Goal: Task Accomplishment & Management: Complete application form

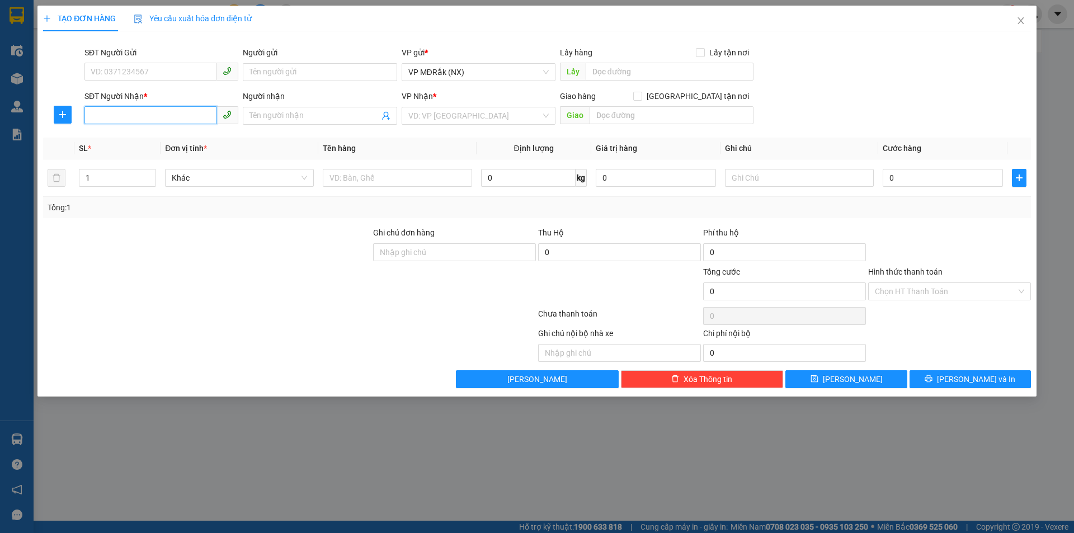
click at [149, 111] on input "SĐT Người Nhận *" at bounding box center [150, 115] width 132 height 18
type input "0338155444"
click at [436, 114] on input "search" at bounding box center [474, 115] width 133 height 17
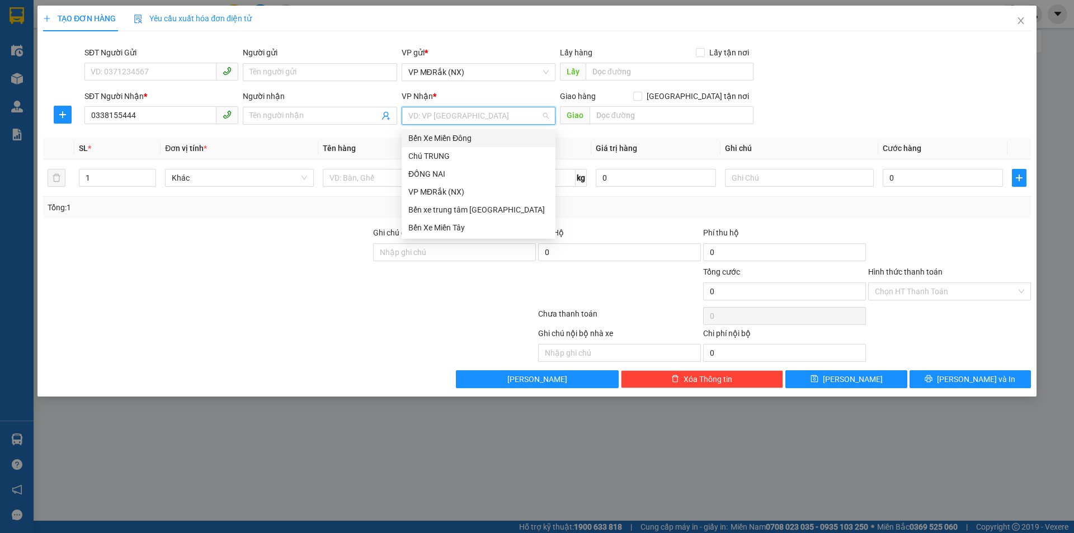
drag, startPoint x: 439, startPoint y: 135, endPoint x: 538, endPoint y: 138, distance: 99.1
click at [442, 136] on div "Bến Xe Miền Đông" at bounding box center [478, 138] width 140 height 12
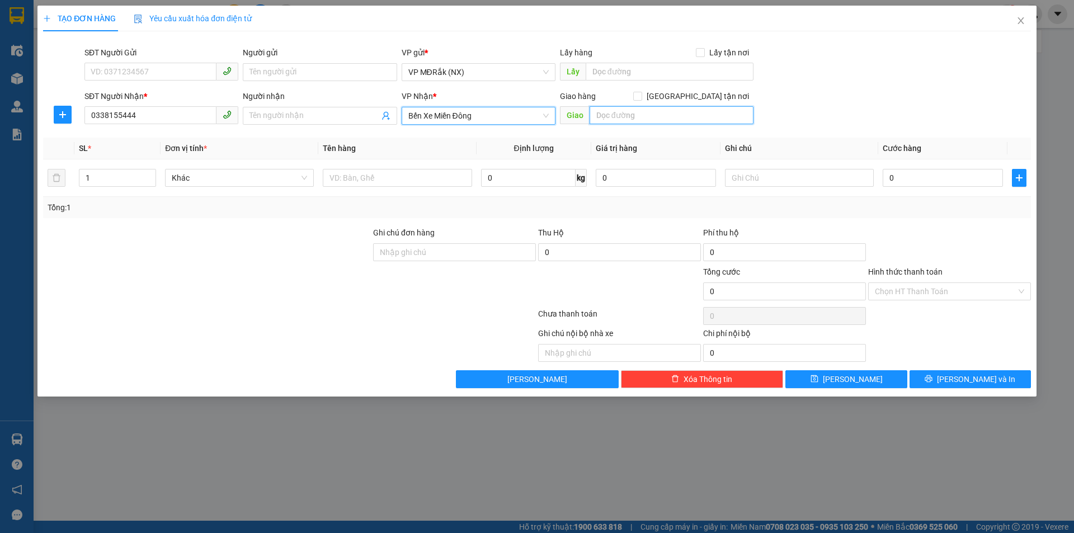
click at [688, 119] on input "text" at bounding box center [672, 115] width 164 height 18
type input "HÒA LÂN"
click at [427, 185] on input "text" at bounding box center [397, 178] width 149 height 18
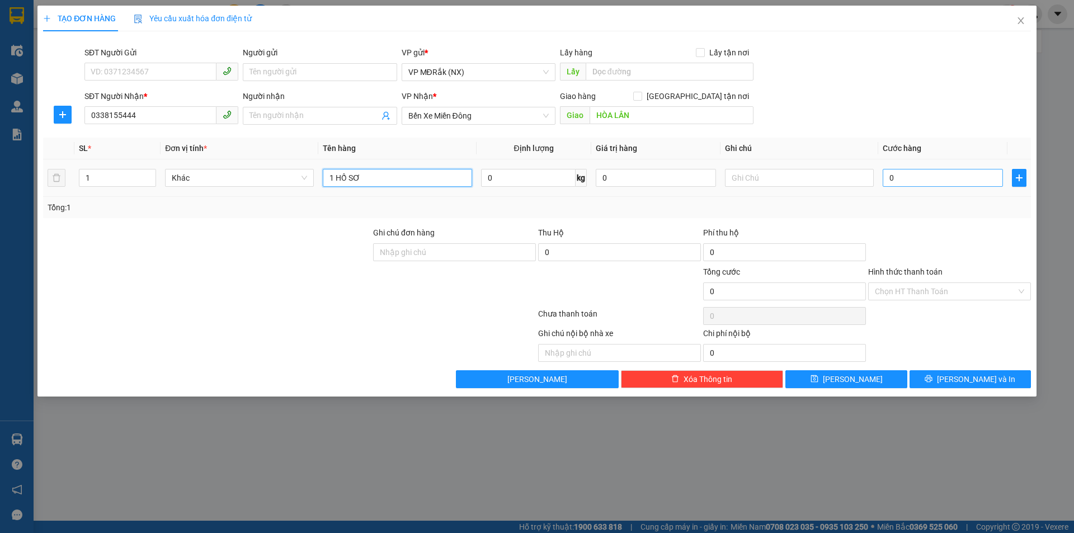
type input "1 HỒ SƠ"
click at [903, 178] on input "0" at bounding box center [943, 178] width 120 height 18
type input "3"
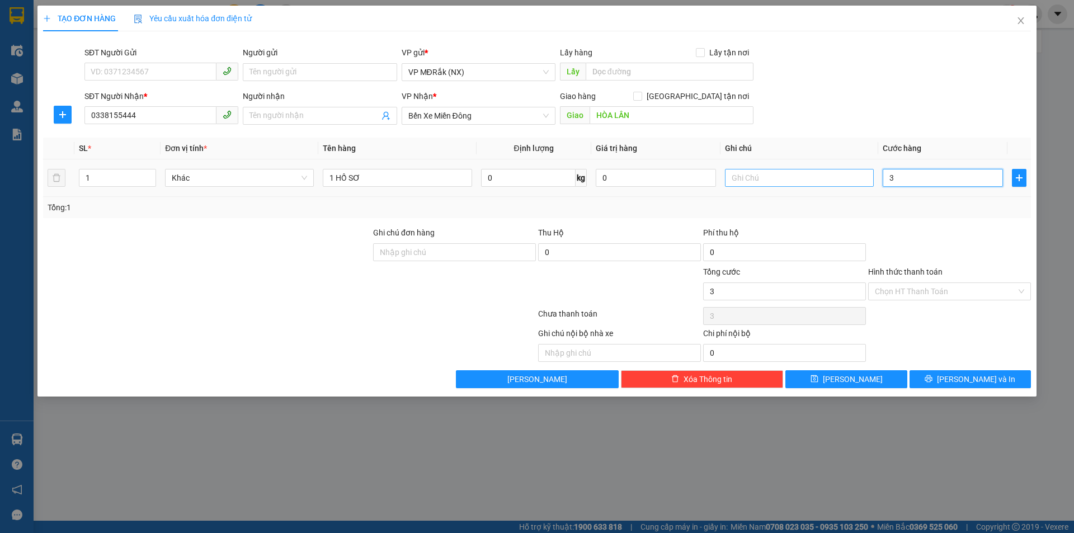
type input "30"
type input "300"
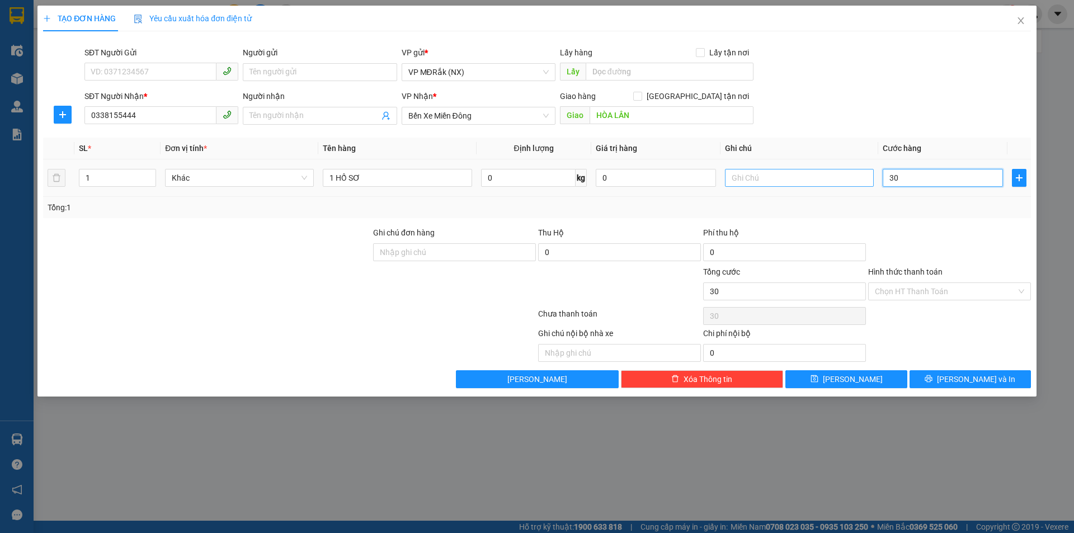
type input "300"
type input "3.000"
type input "30.000"
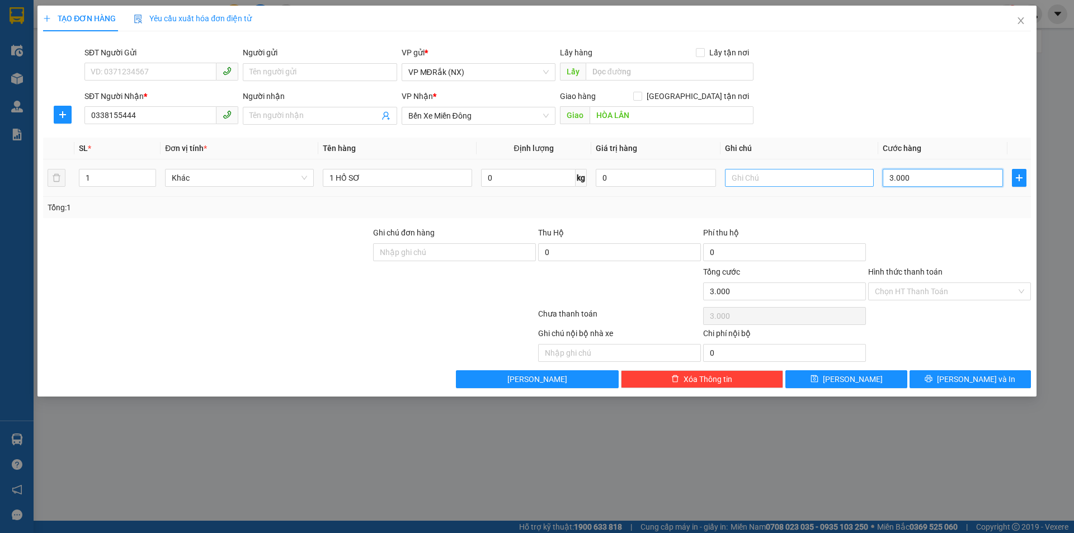
type input "30.000"
drag, startPoint x: 936, startPoint y: 291, endPoint x: 930, endPoint y: 301, distance: 11.8
click at [936, 292] on input "Hình thức thanh toán" at bounding box center [946, 291] width 142 height 17
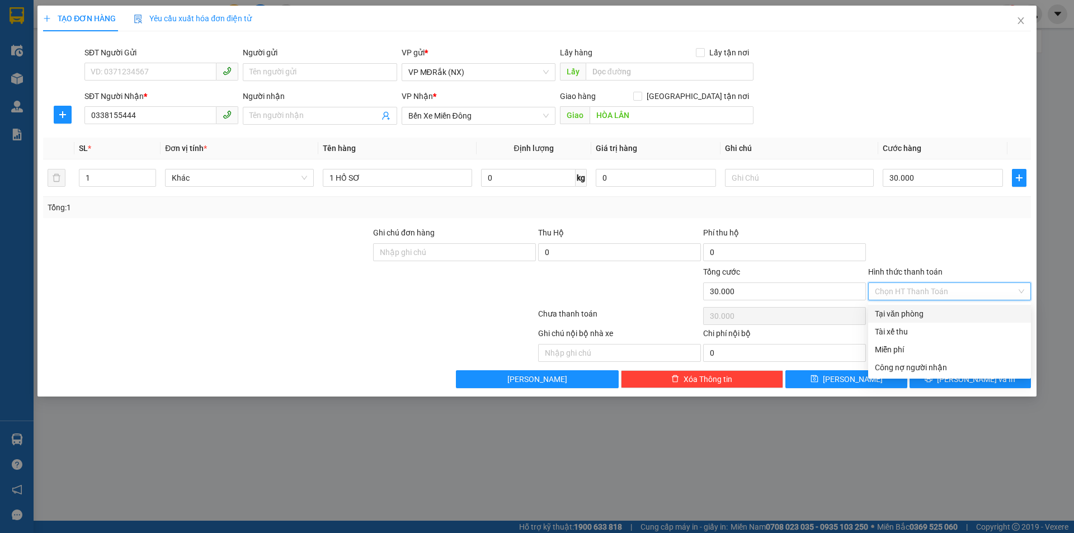
click at [924, 317] on div "Tại văn phòng" at bounding box center [949, 314] width 149 height 12
type input "0"
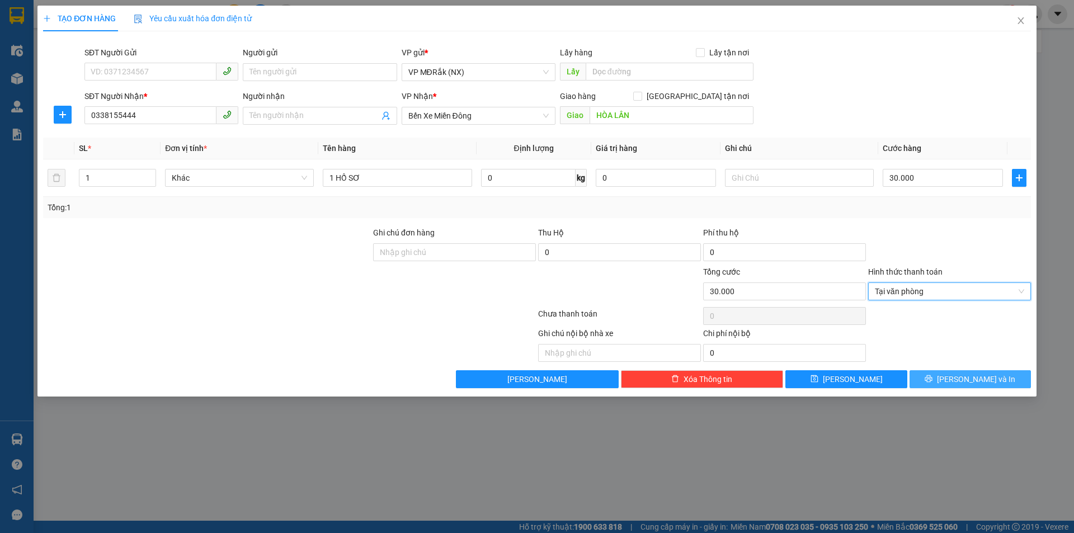
click at [942, 387] on button "[PERSON_NAME] và In" at bounding box center [969, 379] width 121 height 18
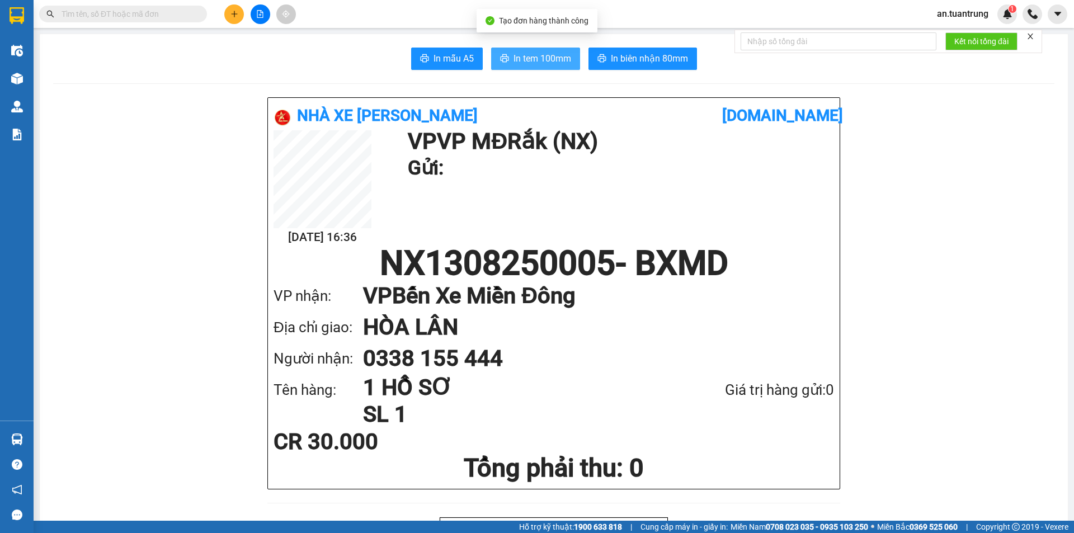
click at [537, 62] on span "In tem 100mm" at bounding box center [542, 58] width 58 height 14
click at [242, 17] on button at bounding box center [234, 14] width 20 height 20
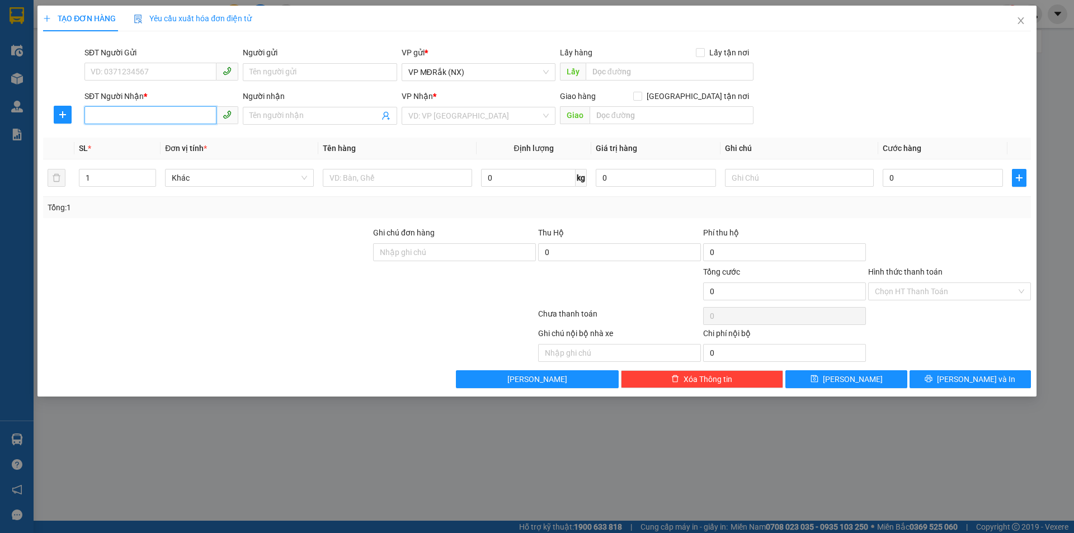
click at [159, 117] on input "SĐT Người Nhận *" at bounding box center [150, 115] width 132 height 18
click at [181, 142] on div "0981877140" at bounding box center [161, 138] width 140 height 12
type input "0981877140"
type input "VĨNH BÌNH"
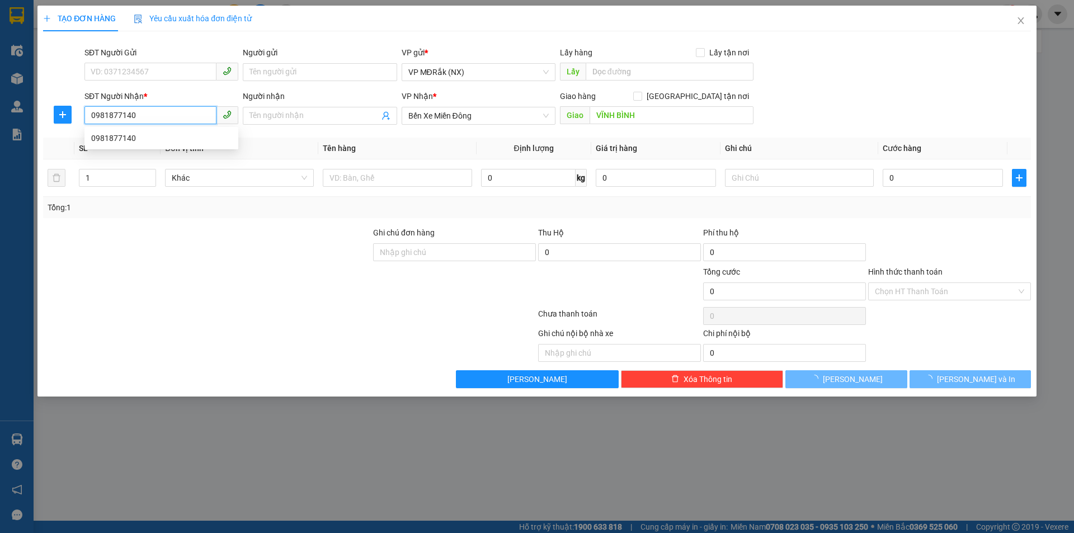
type input "80.000"
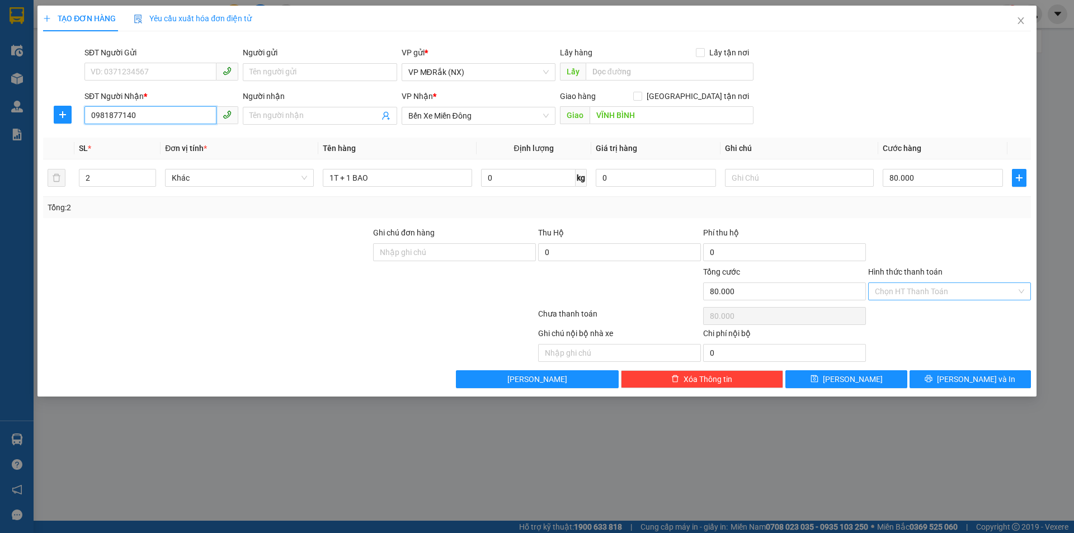
type input "0981877140"
click at [913, 294] on input "Hình thức thanh toán" at bounding box center [946, 291] width 142 height 17
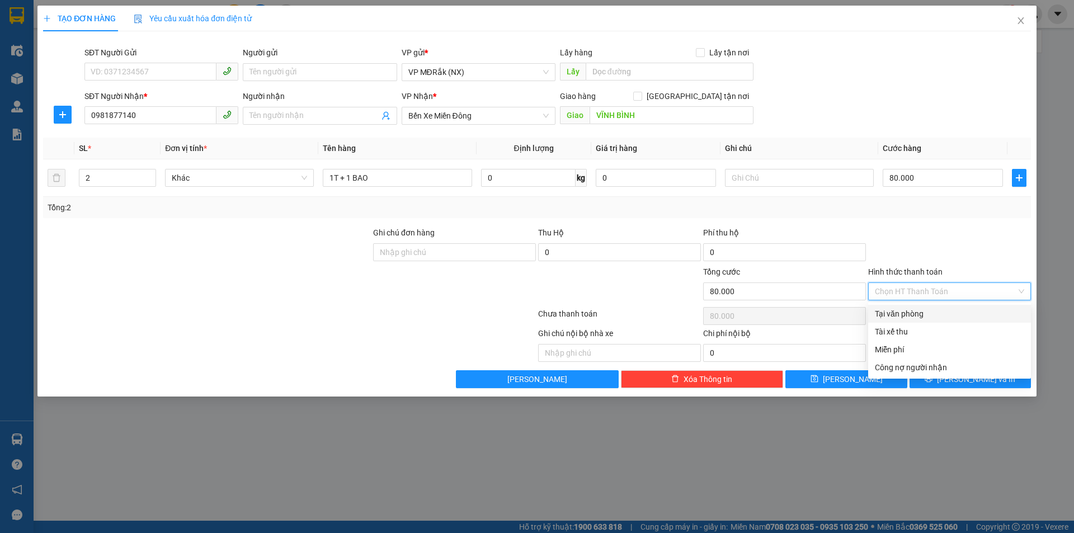
click at [913, 309] on div "Tại văn phòng" at bounding box center [949, 314] width 149 height 12
type input "0"
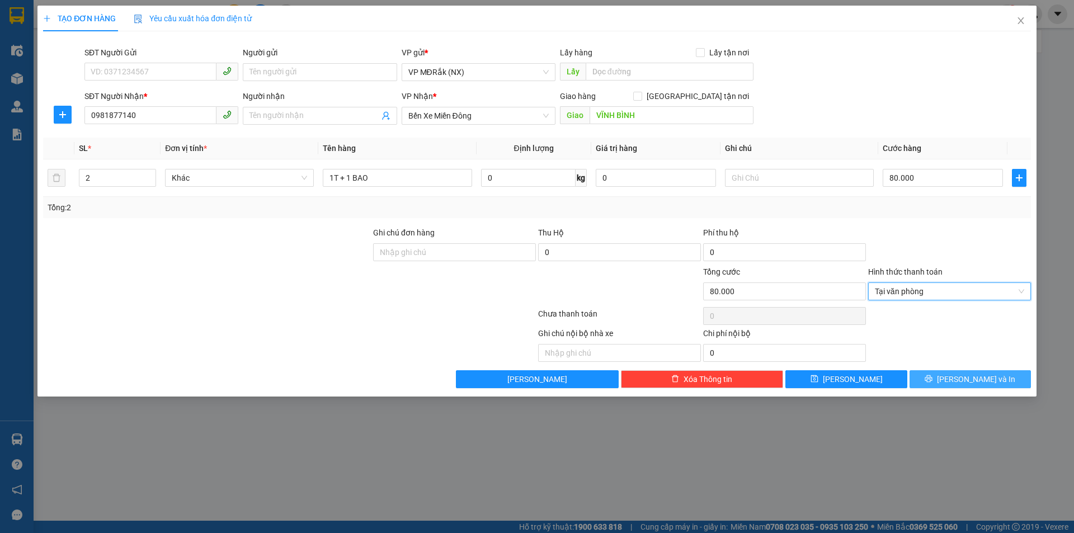
click at [926, 383] on button "[PERSON_NAME] và In" at bounding box center [969, 379] width 121 height 18
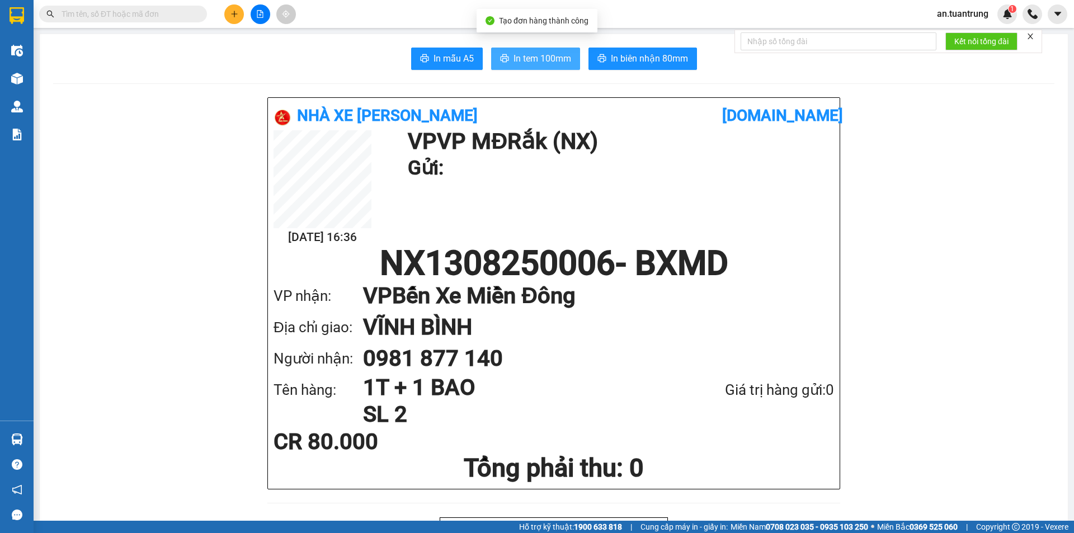
click at [541, 65] on span "In tem 100mm" at bounding box center [542, 58] width 58 height 14
click at [230, 16] on icon "plus" at bounding box center [234, 14] width 8 height 8
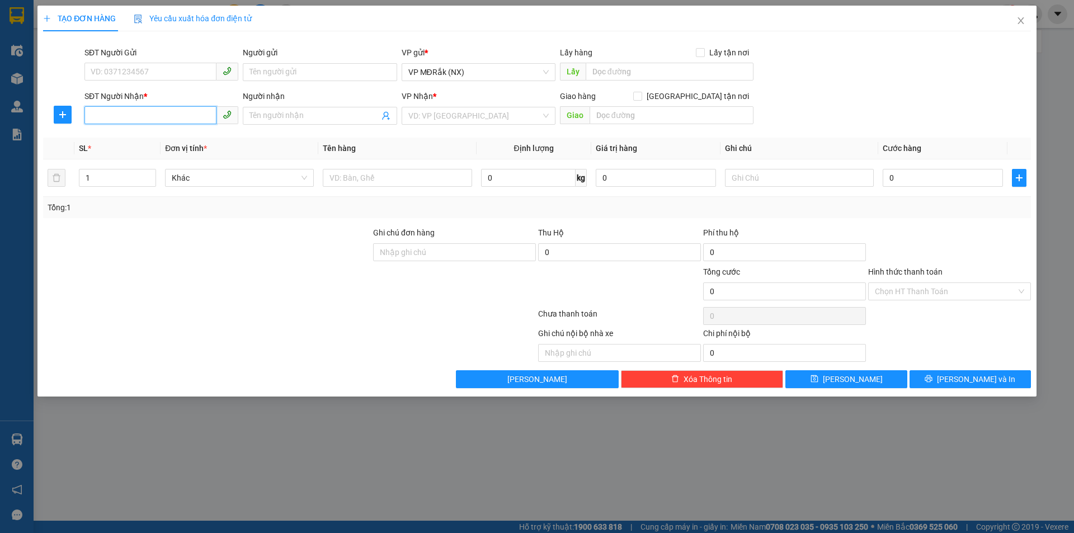
click at [200, 116] on input "SĐT Người Nhận *" at bounding box center [150, 115] width 132 height 18
type input "0888592604"
click at [499, 110] on input "search" at bounding box center [474, 115] width 133 height 17
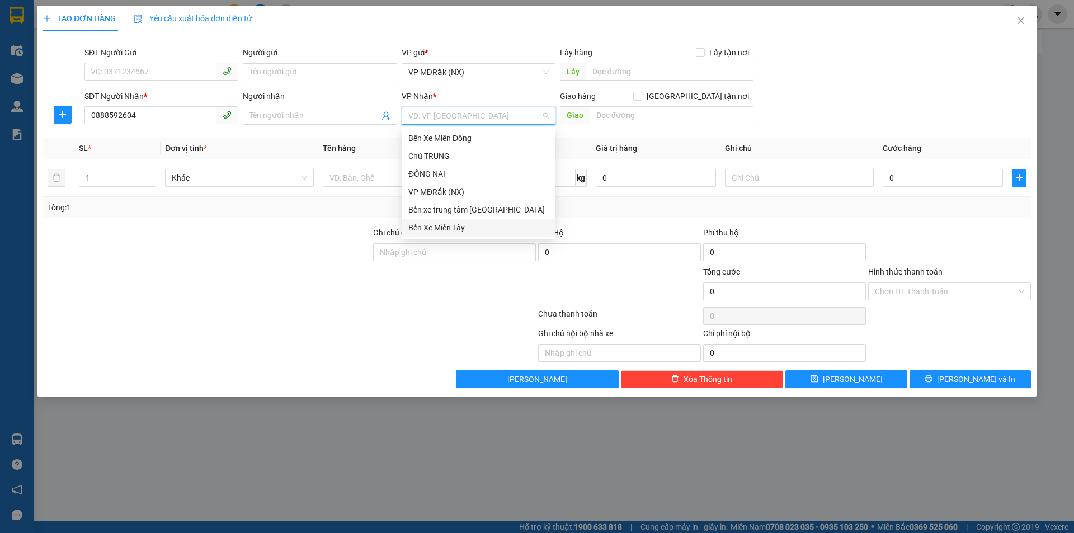
drag, startPoint x: 444, startPoint y: 227, endPoint x: 543, endPoint y: 153, distance: 124.0
click at [443, 227] on div "Bến Xe Miền Tây" at bounding box center [478, 227] width 140 height 12
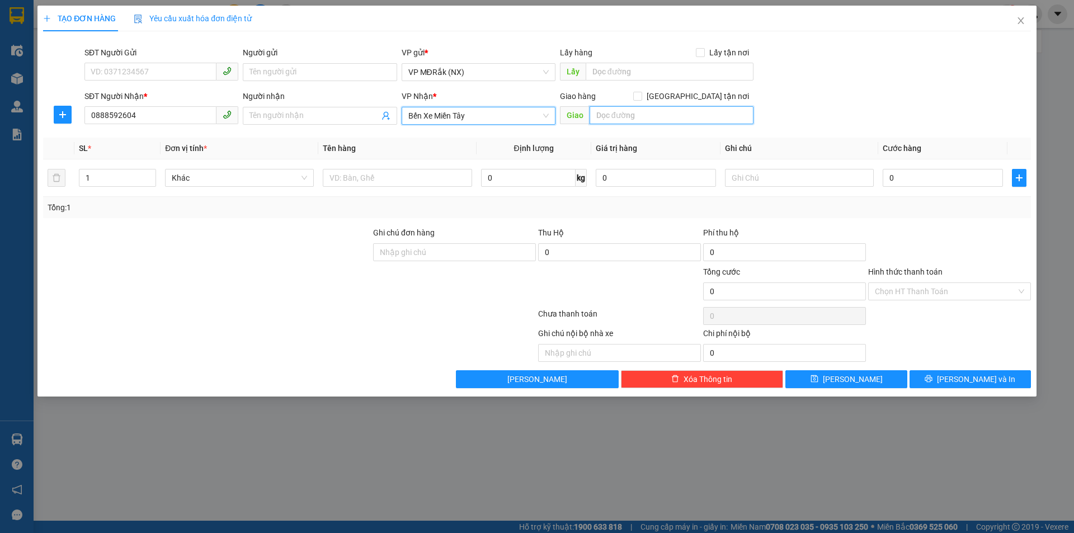
click at [609, 111] on input "text" at bounding box center [672, 115] width 164 height 18
type input "GÒ MÂY"
click at [377, 172] on input "text" at bounding box center [397, 178] width 149 height 18
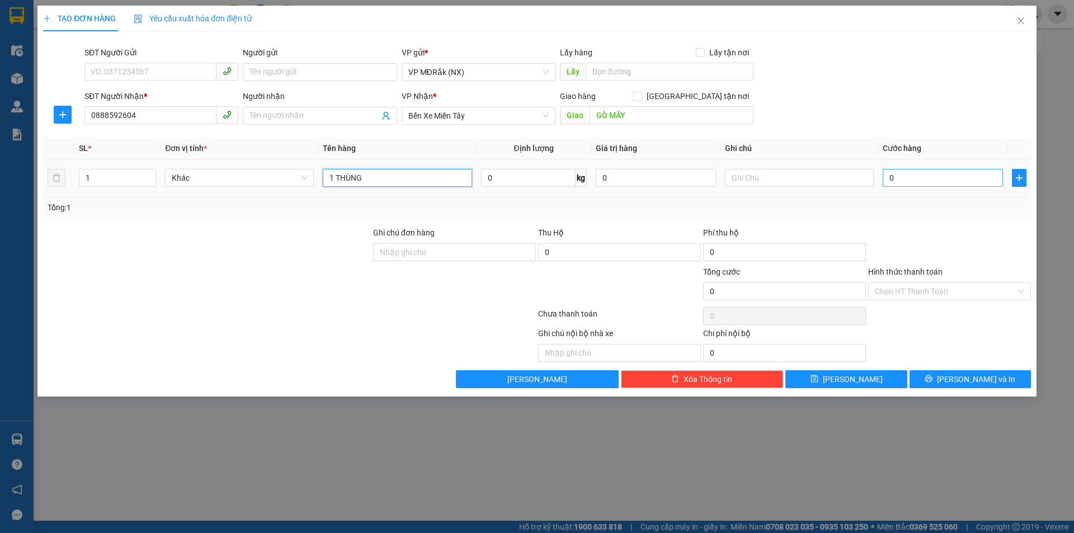
type input "1 THÙNG"
click at [897, 172] on input "0" at bounding box center [943, 178] width 120 height 18
type input "5"
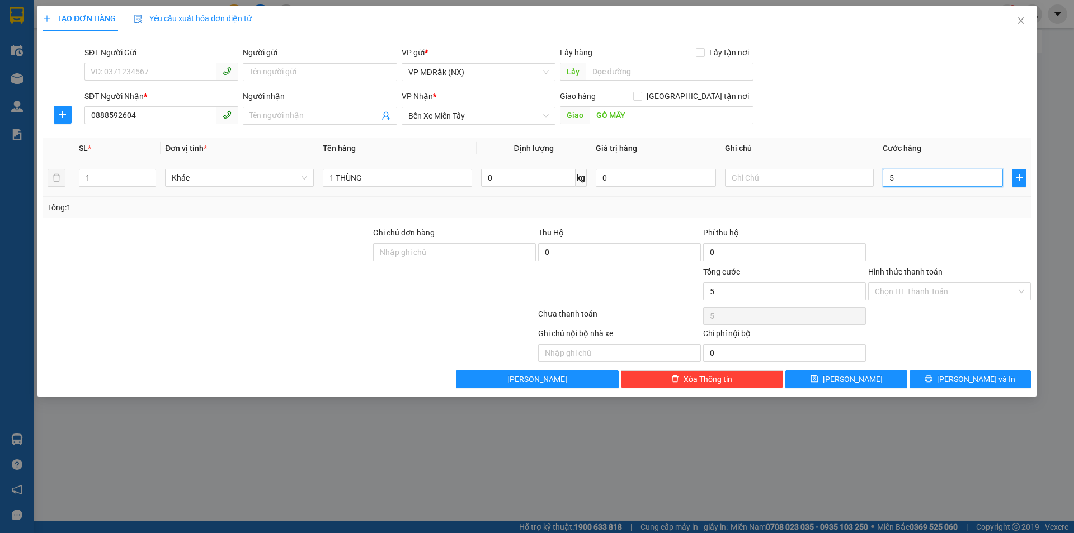
type input "50"
type input "500"
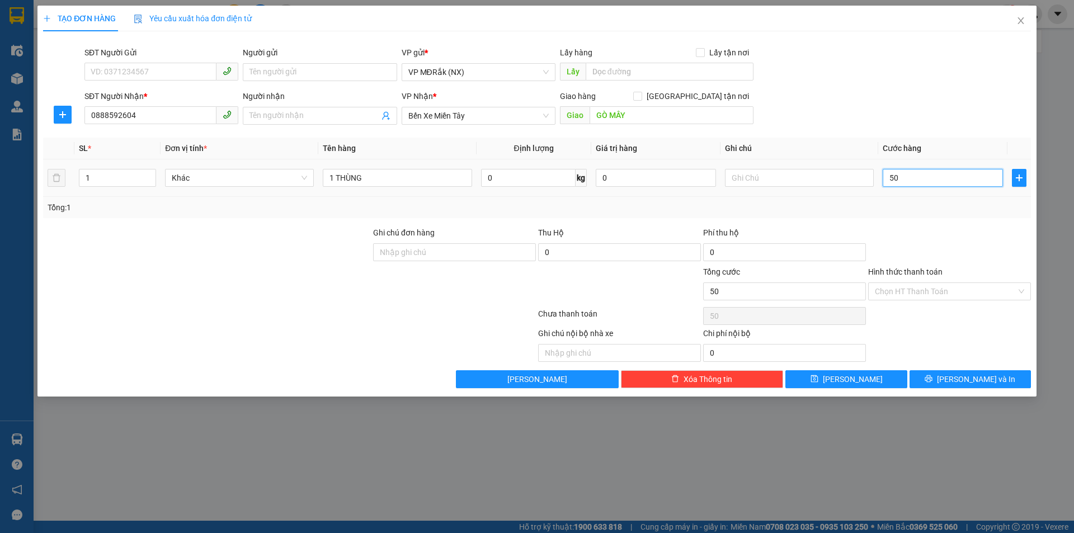
type input "500"
type input "5.000"
type input "50.000"
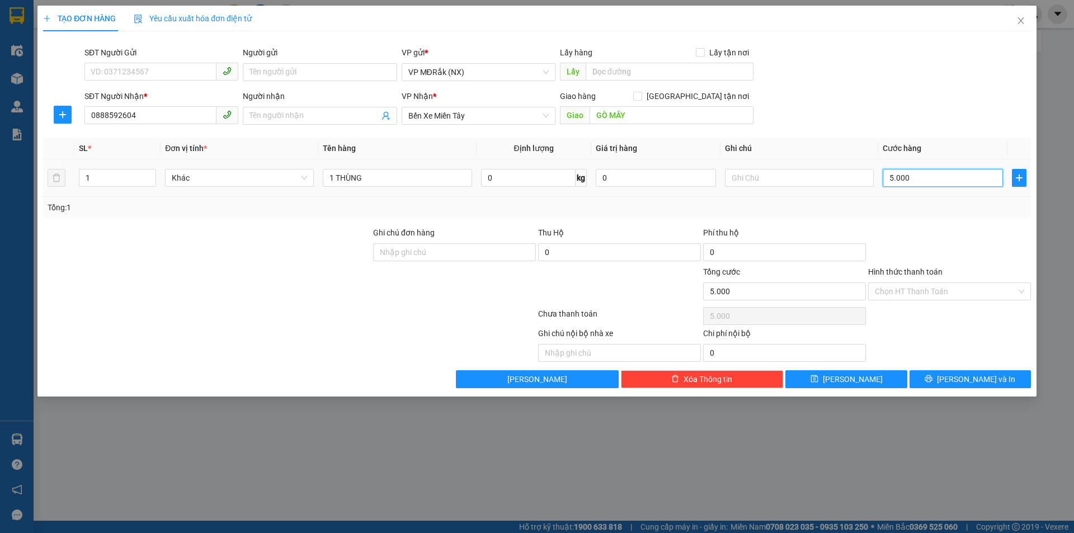
type input "50.000"
click at [916, 295] on input "Hình thức thanh toán" at bounding box center [946, 291] width 142 height 17
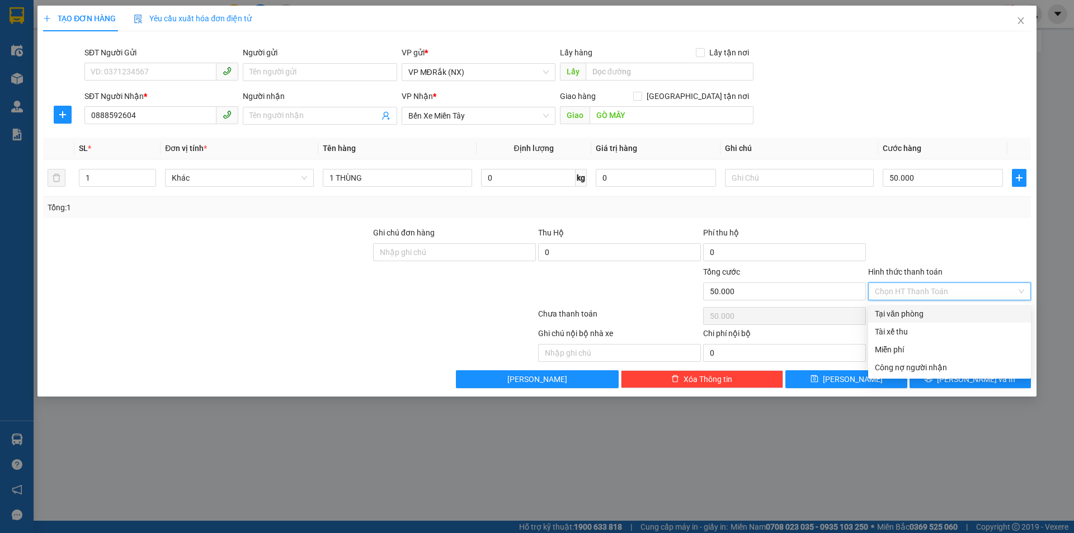
click at [894, 318] on div "Tại văn phòng" at bounding box center [949, 314] width 149 height 12
type input "0"
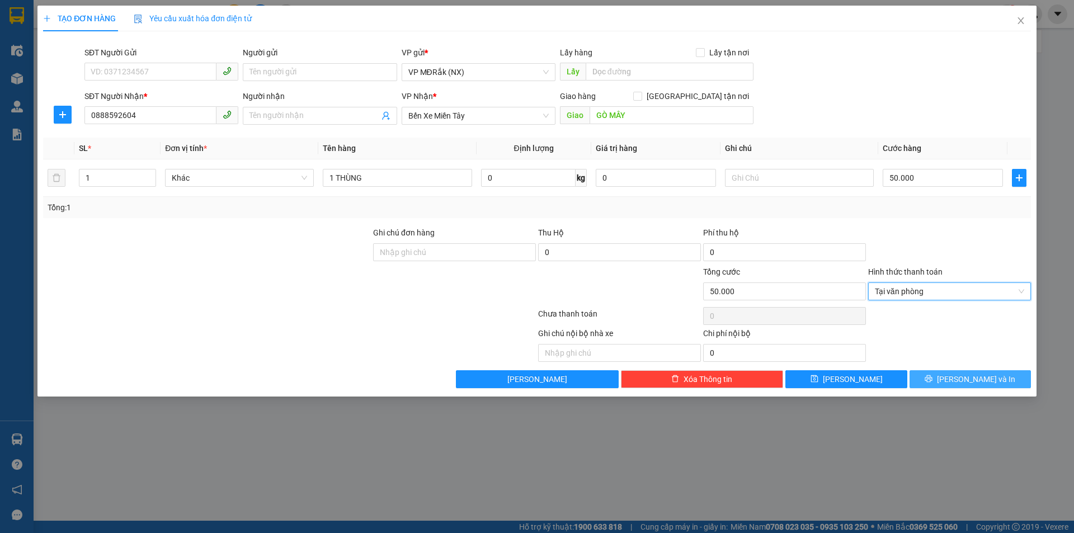
click at [932, 384] on span "printer" at bounding box center [929, 379] width 8 height 9
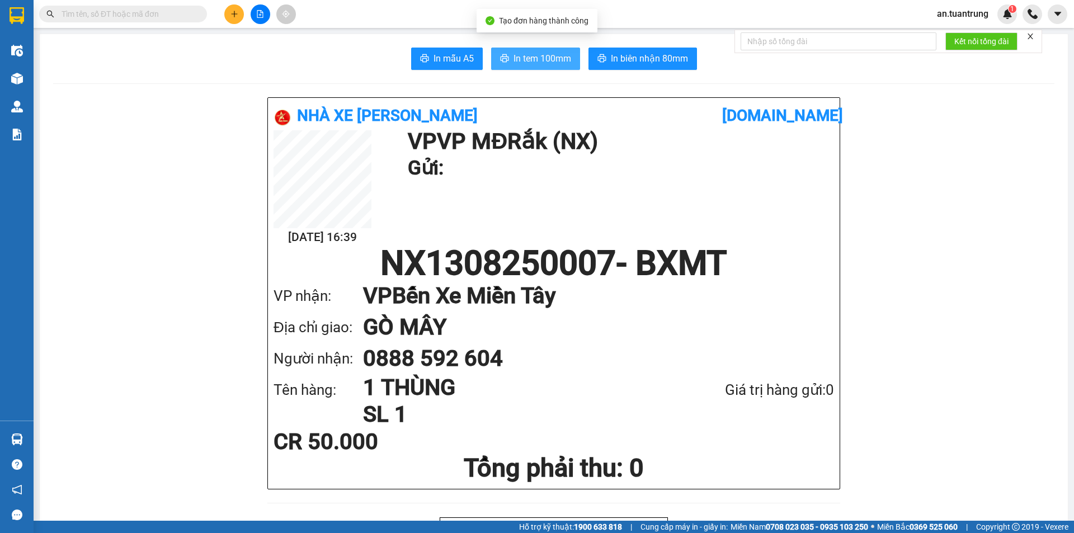
click at [502, 55] on icon "printer" at bounding box center [504, 58] width 9 height 9
click at [237, 13] on icon "plus" at bounding box center [234, 14] width 8 height 8
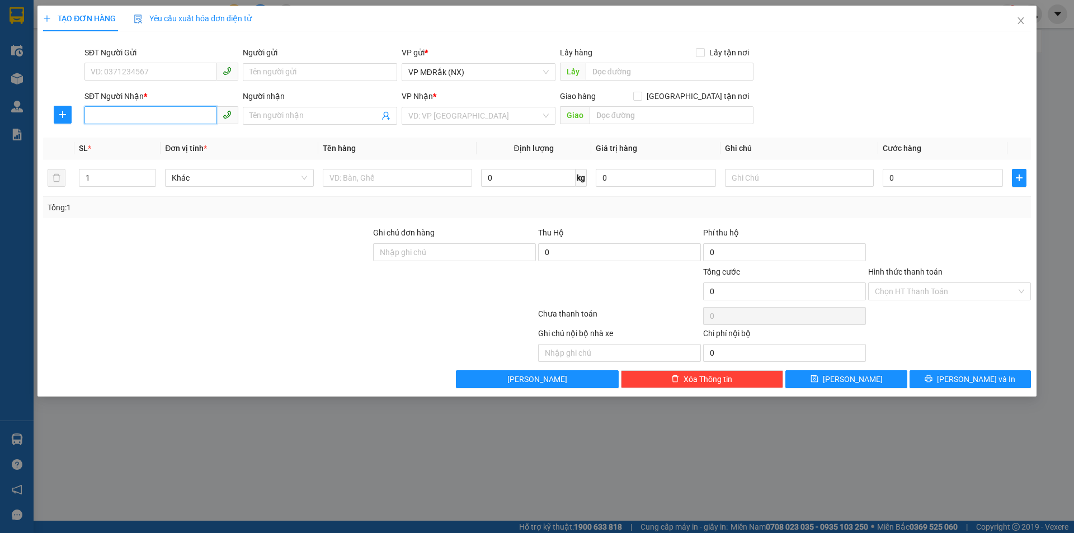
click at [184, 112] on input "SĐT Người Nhận *" at bounding box center [150, 115] width 132 height 18
type input "0943437976"
click at [433, 113] on input "search" at bounding box center [474, 115] width 133 height 17
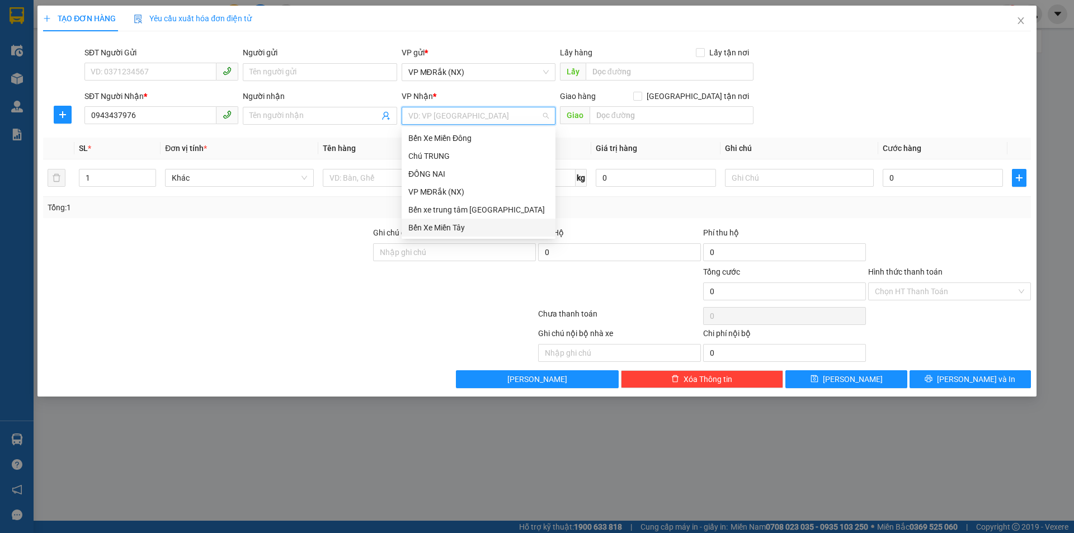
click at [452, 224] on div "Bến Xe Miền Tây" at bounding box center [478, 227] width 140 height 12
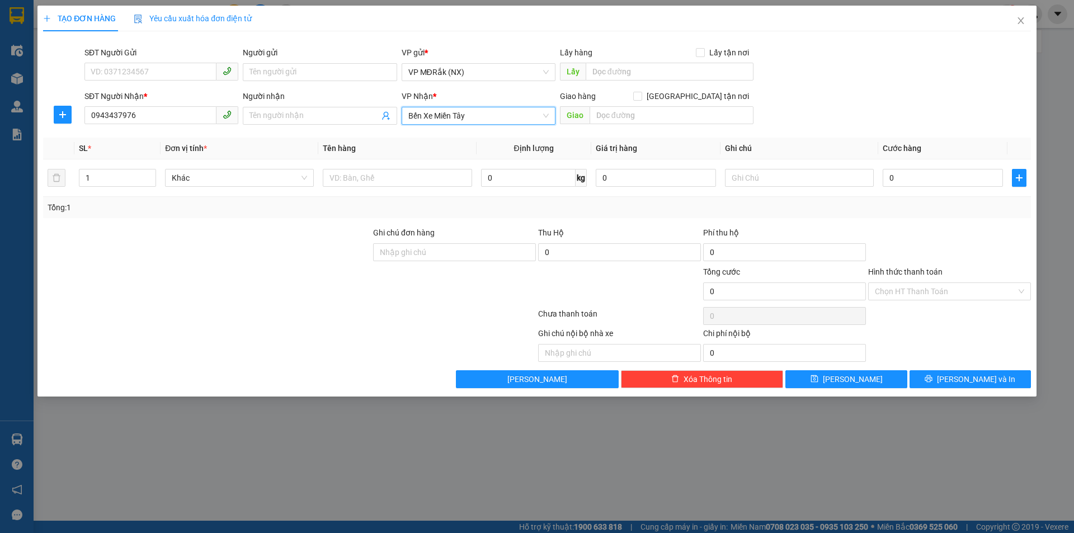
click at [449, 116] on span "Bến Xe Miền Tây" at bounding box center [478, 115] width 140 height 17
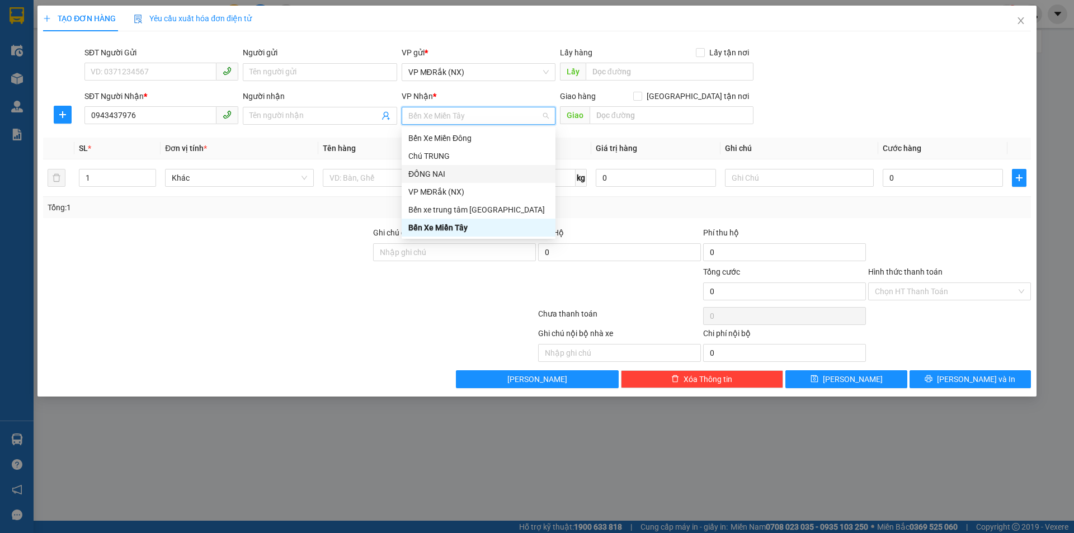
drag, startPoint x: 444, startPoint y: 176, endPoint x: 569, endPoint y: 136, distance: 132.0
click at [445, 175] on div "ĐỒNG NAI" at bounding box center [478, 174] width 140 height 12
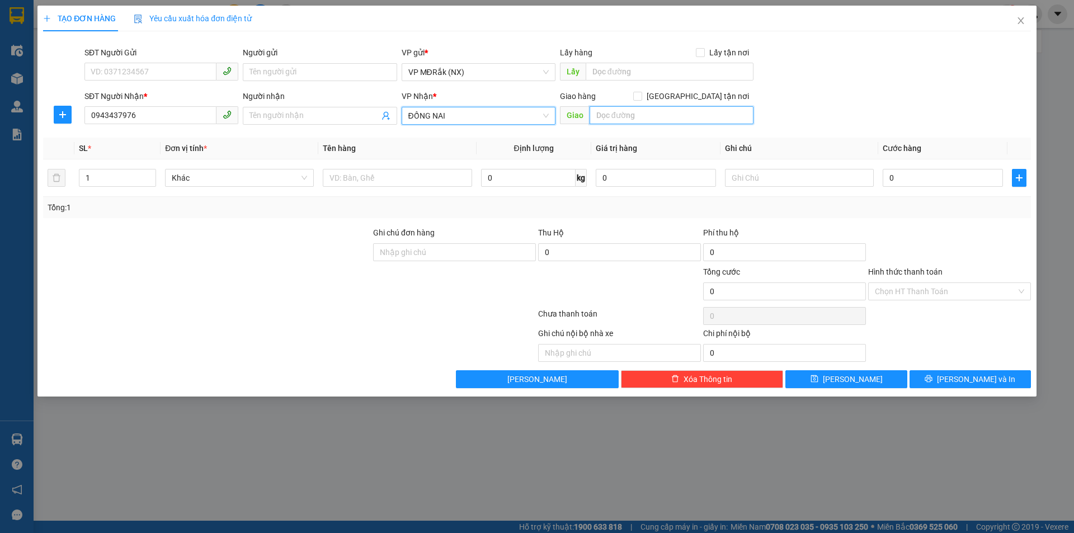
click at [626, 120] on input "text" at bounding box center [672, 115] width 164 height 18
type input "CHÂN THÀNH"
click at [364, 176] on input "text" at bounding box center [397, 178] width 149 height 18
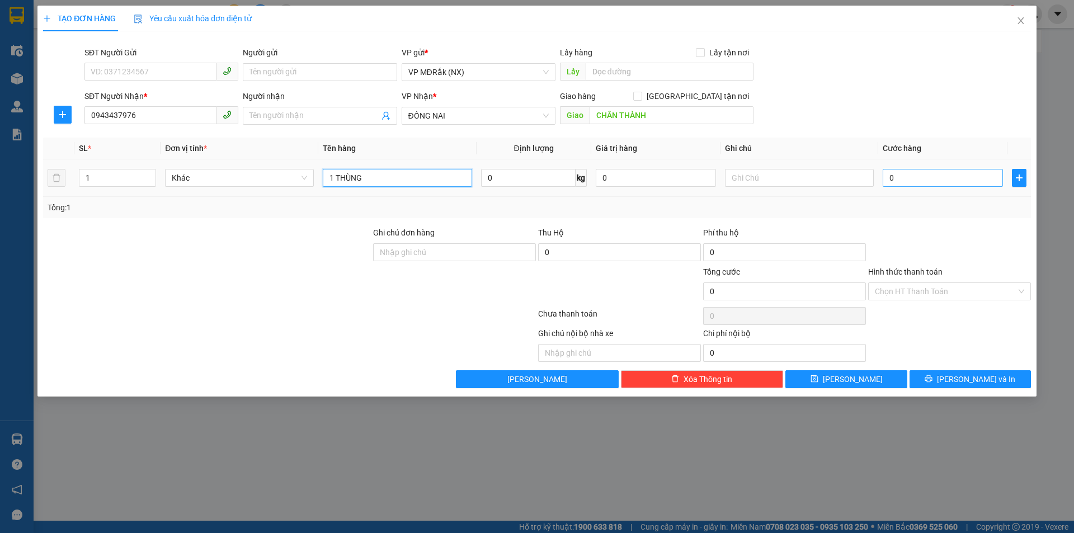
type input "1 THÙNG"
drag, startPoint x: 926, startPoint y: 181, endPoint x: 918, endPoint y: 178, distance: 8.5
click at [926, 182] on input "0" at bounding box center [943, 178] width 120 height 18
type input "5"
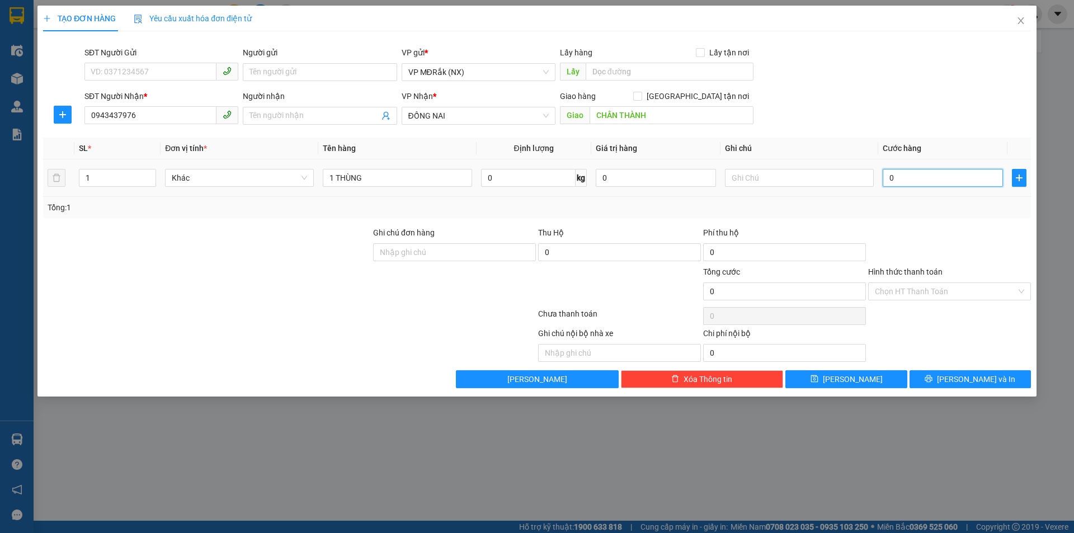
type input "5"
type input "50"
type input "500"
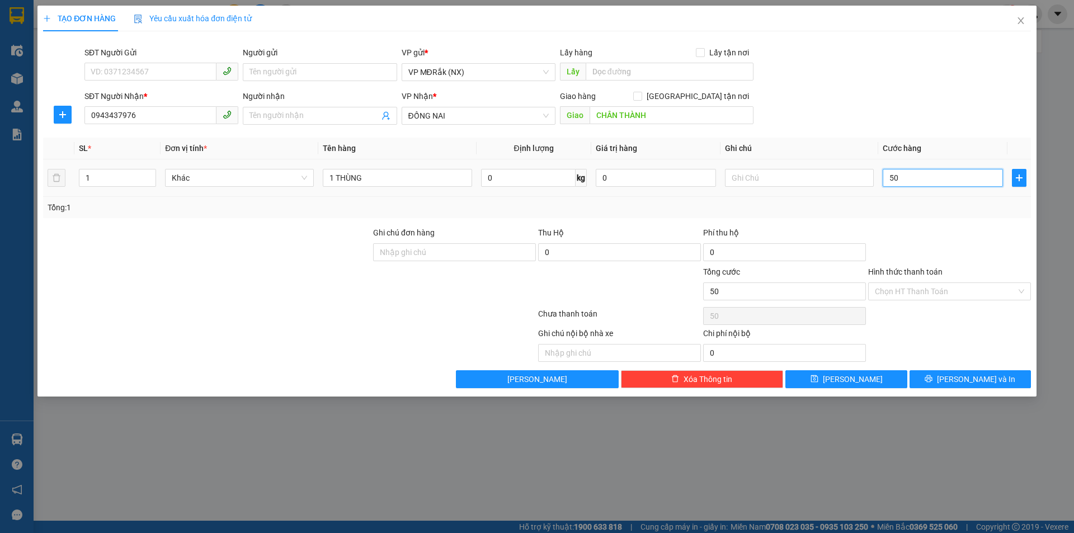
type input "500"
type input "5.000"
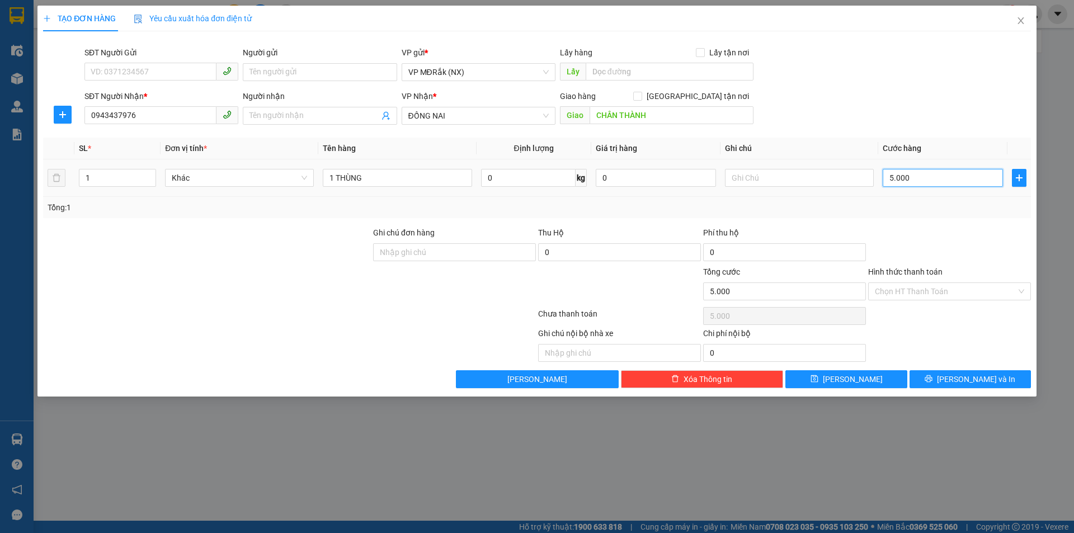
type input "50.000"
click at [948, 280] on div "Hình thức thanh toán" at bounding box center [949, 274] width 163 height 17
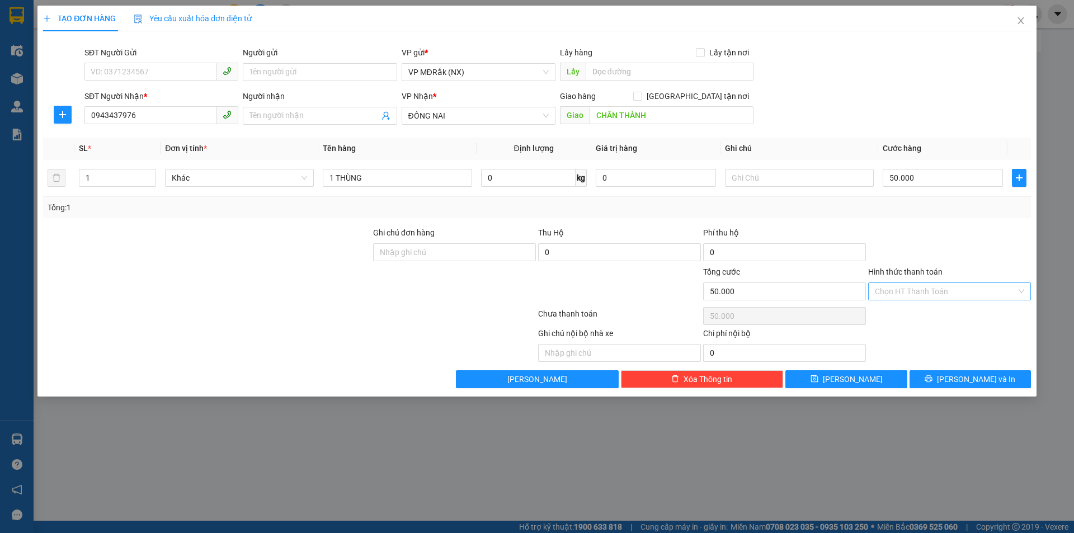
click at [941, 288] on input "Hình thức thanh toán" at bounding box center [946, 291] width 142 height 17
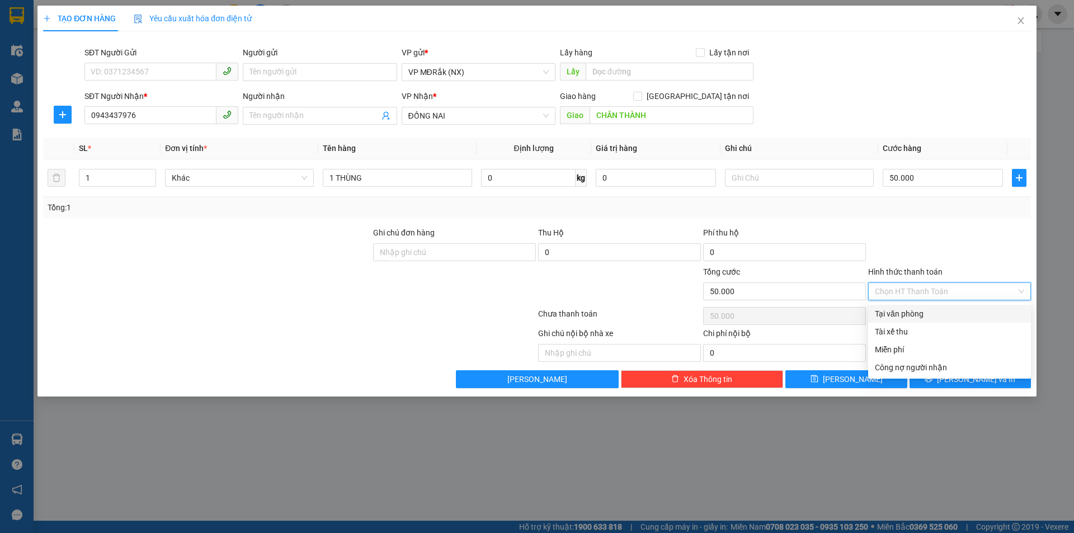
drag, startPoint x: 919, startPoint y: 309, endPoint x: 936, endPoint y: 333, distance: 28.9
click at [919, 310] on div "Tại văn phòng" at bounding box center [949, 314] width 149 height 12
type input "0"
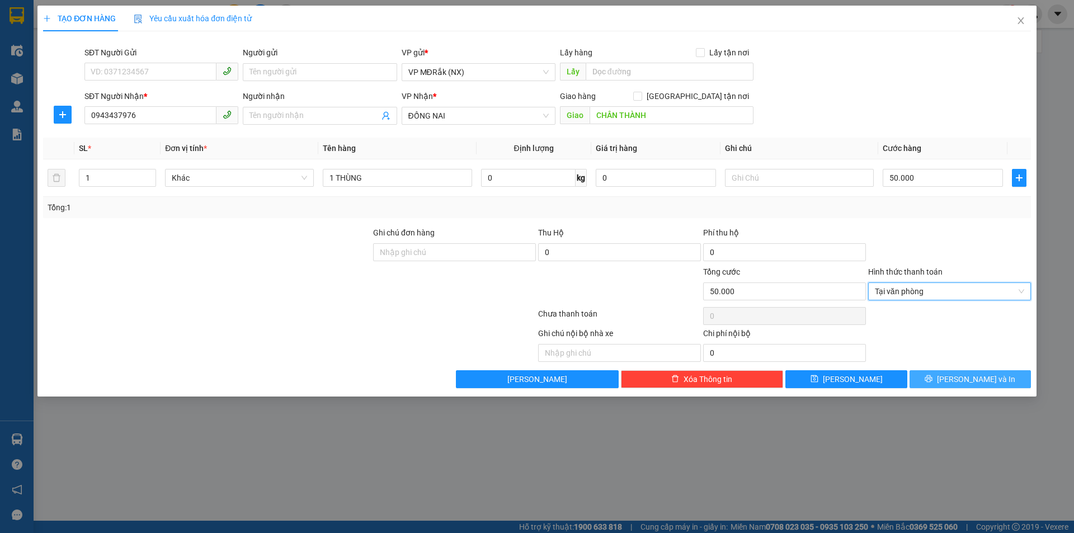
drag, startPoint x: 948, startPoint y: 381, endPoint x: 924, endPoint y: 362, distance: 30.2
click at [948, 381] on button "[PERSON_NAME] và In" at bounding box center [969, 379] width 121 height 18
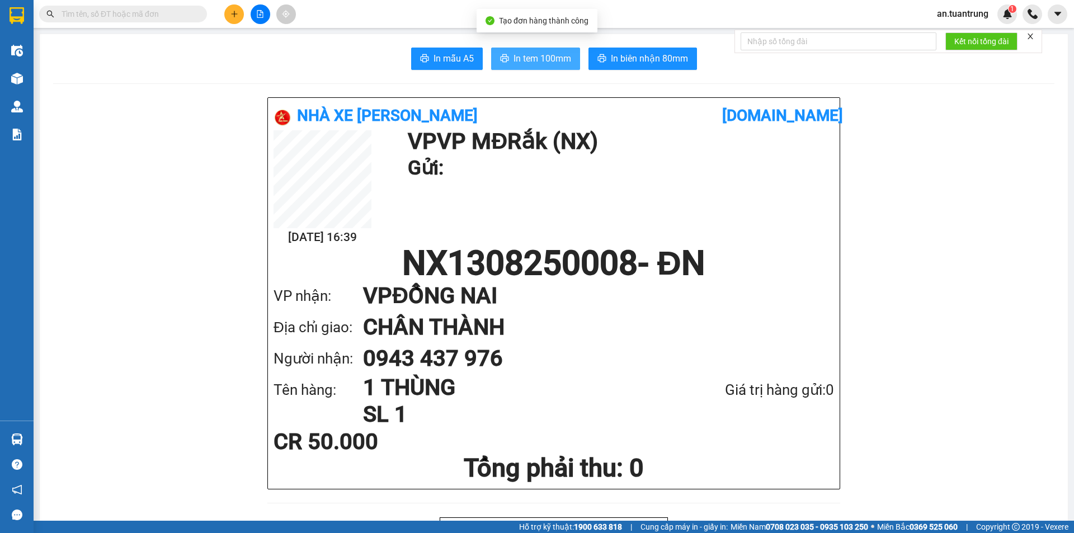
click at [513, 56] on span "In tem 100mm" at bounding box center [542, 58] width 58 height 14
click at [237, 16] on icon "plus" at bounding box center [234, 14] width 8 height 8
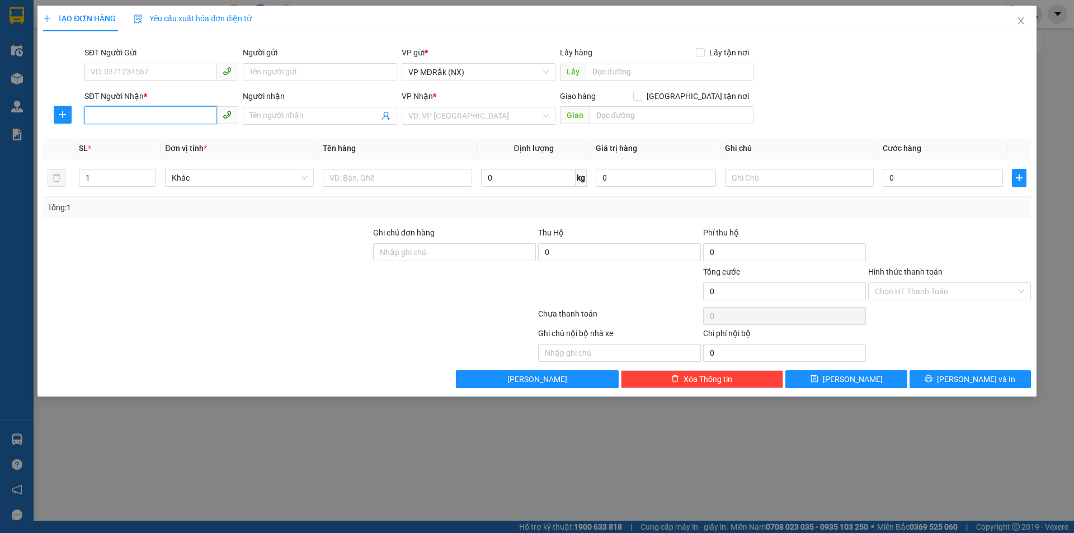
click at [202, 120] on input "SĐT Người Nhận *" at bounding box center [150, 115] width 132 height 18
type input "0963425163"
click at [436, 119] on input "search" at bounding box center [474, 115] width 133 height 17
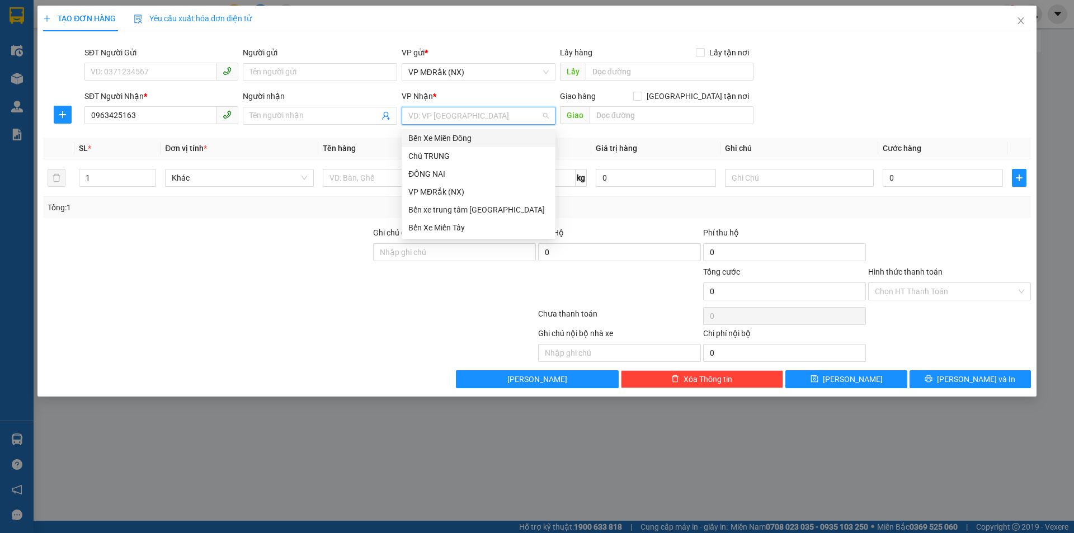
click at [438, 139] on div "Bến Xe Miền Đông" at bounding box center [478, 138] width 140 height 12
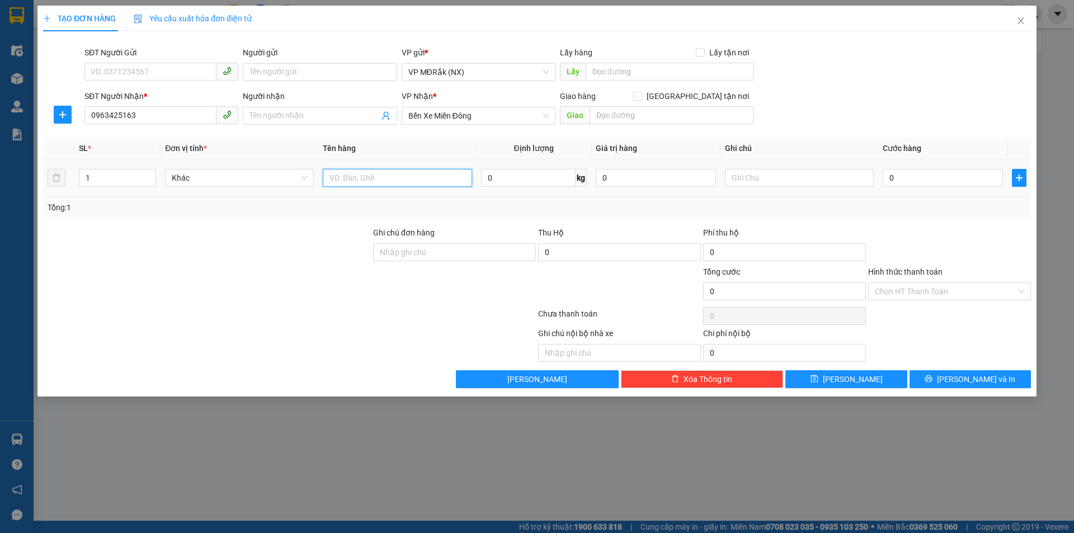
click at [375, 181] on input "text" at bounding box center [397, 178] width 149 height 18
type input "1 thùng"
click at [917, 177] on input "0" at bounding box center [943, 178] width 120 height 18
type input "5"
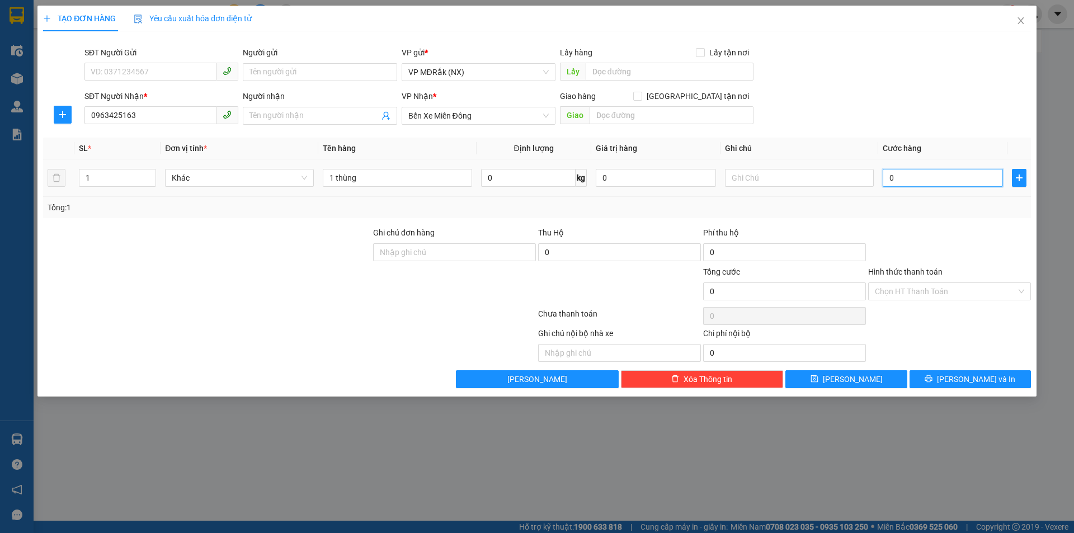
type input "5"
type input "50"
type input "500"
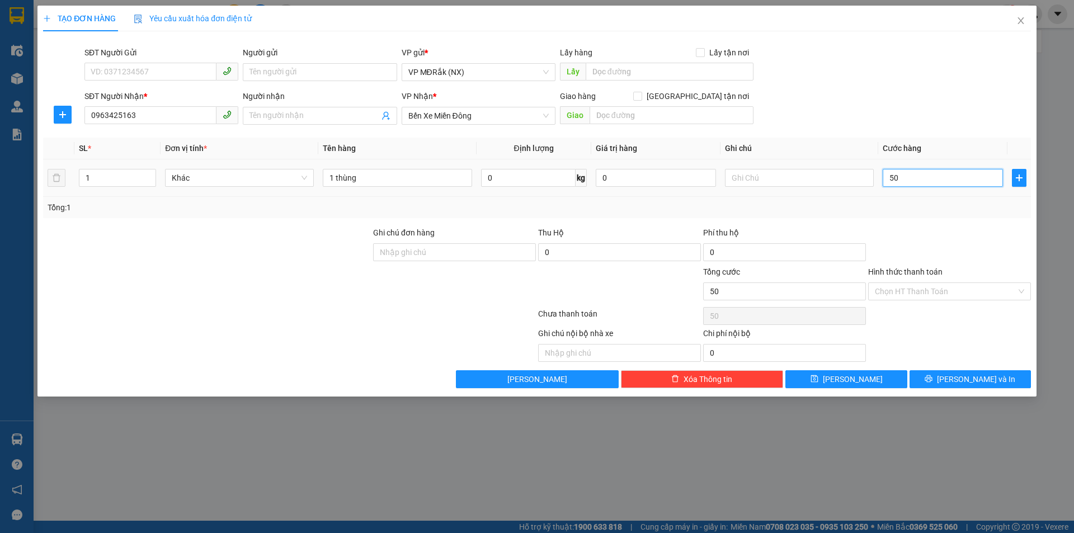
type input "500"
type input "5.000"
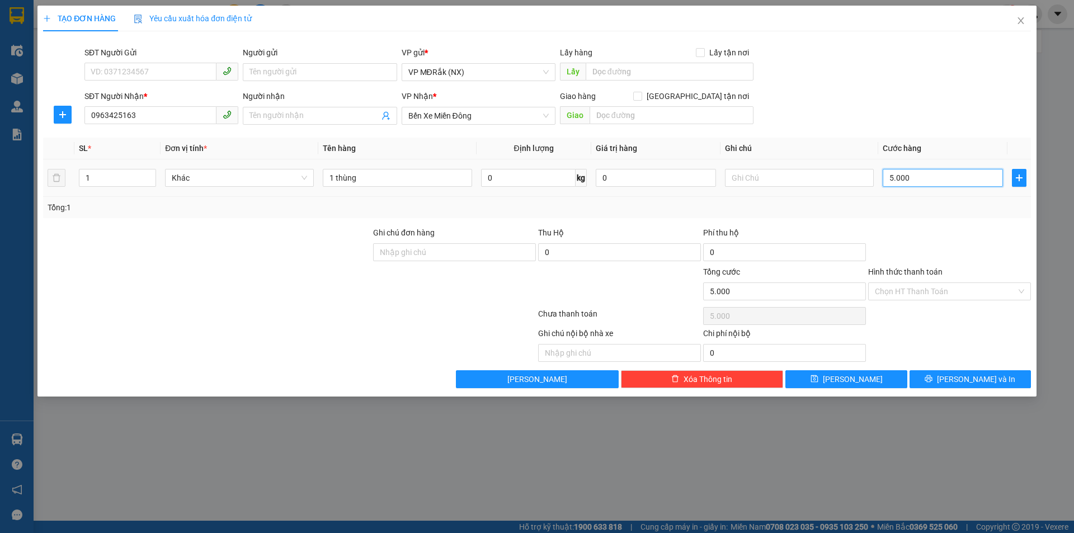
type input "50.000"
click at [978, 382] on span "[PERSON_NAME] và In" at bounding box center [976, 379] width 78 height 12
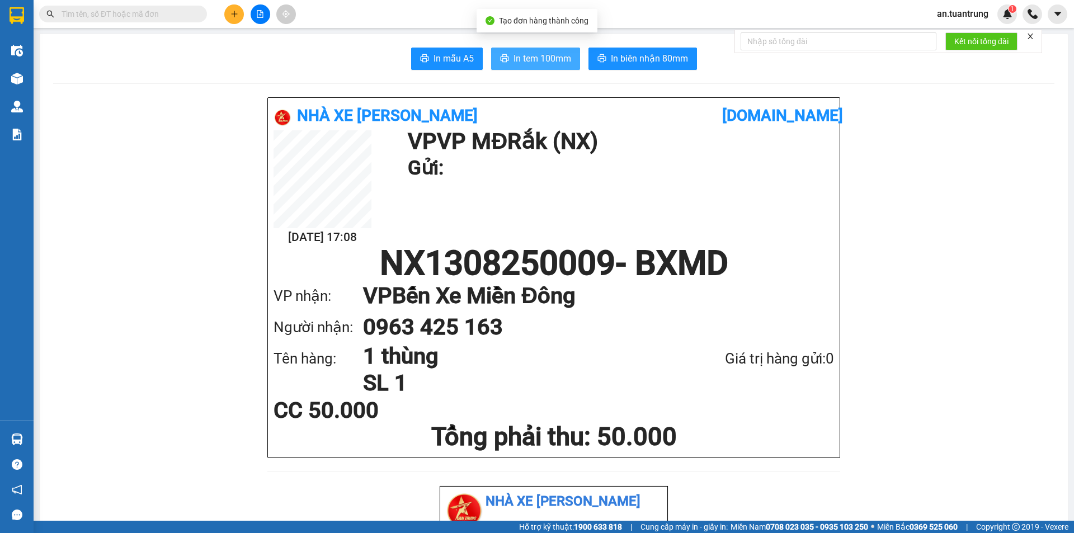
click at [519, 59] on span "In tem 100mm" at bounding box center [542, 58] width 58 height 14
